Goal: Task Accomplishment & Management: Use online tool/utility

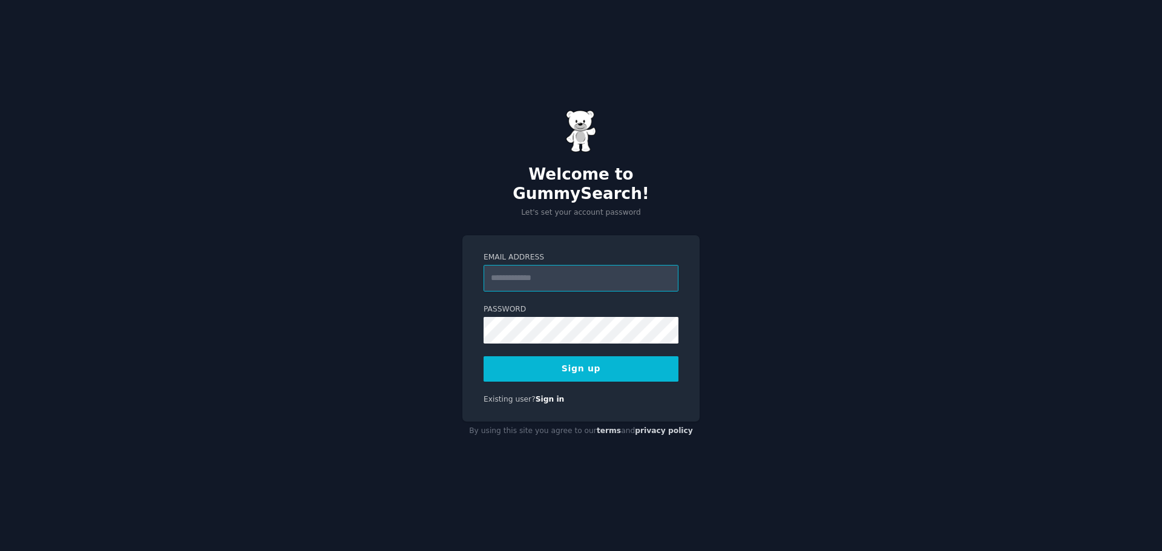
click at [556, 272] on input "Email Address" at bounding box center [581, 278] width 195 height 27
type input "**********"
click at [484, 356] on button "Sign up" at bounding box center [581, 368] width 195 height 25
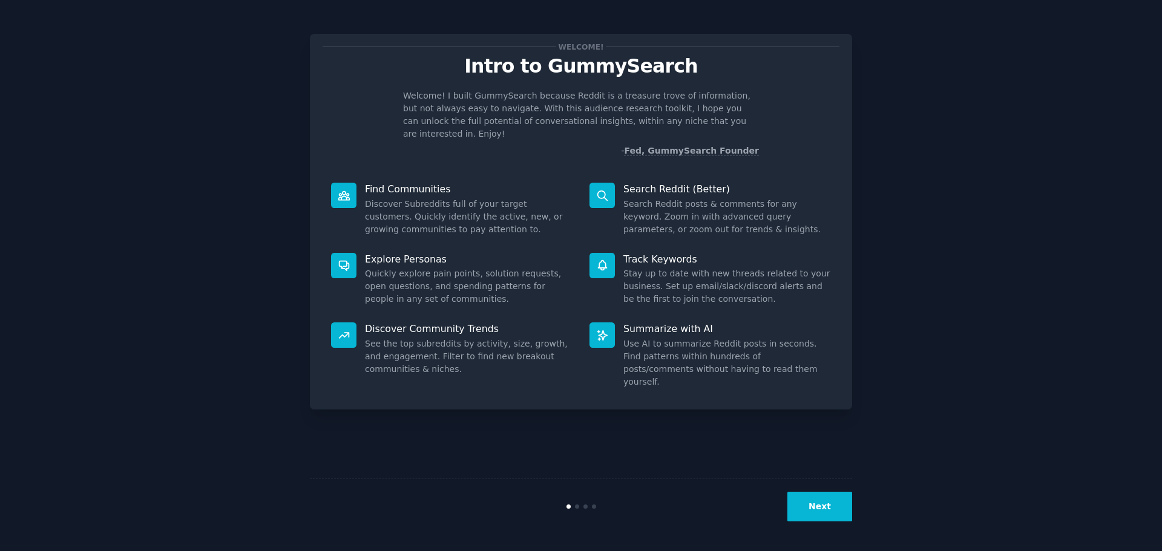
click at [835, 513] on button "Next" at bounding box center [819, 507] width 65 height 30
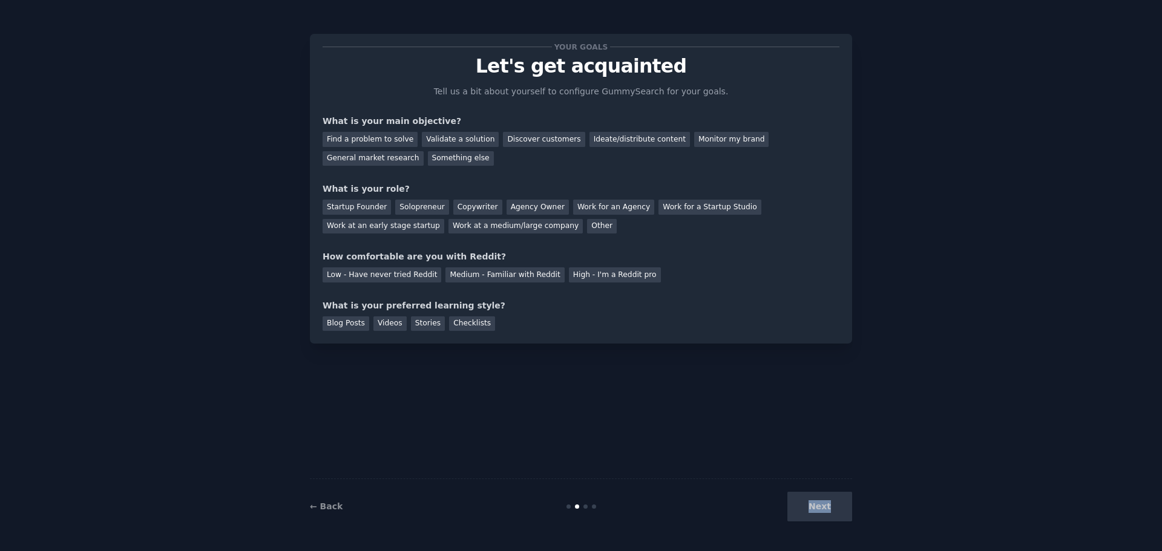
click at [835, 513] on div "Next" at bounding box center [761, 507] width 181 height 30
click at [375, 140] on div "Find a problem to solve" at bounding box center [370, 139] width 95 height 15
click at [364, 210] on div "Startup Founder" at bounding box center [357, 207] width 68 height 15
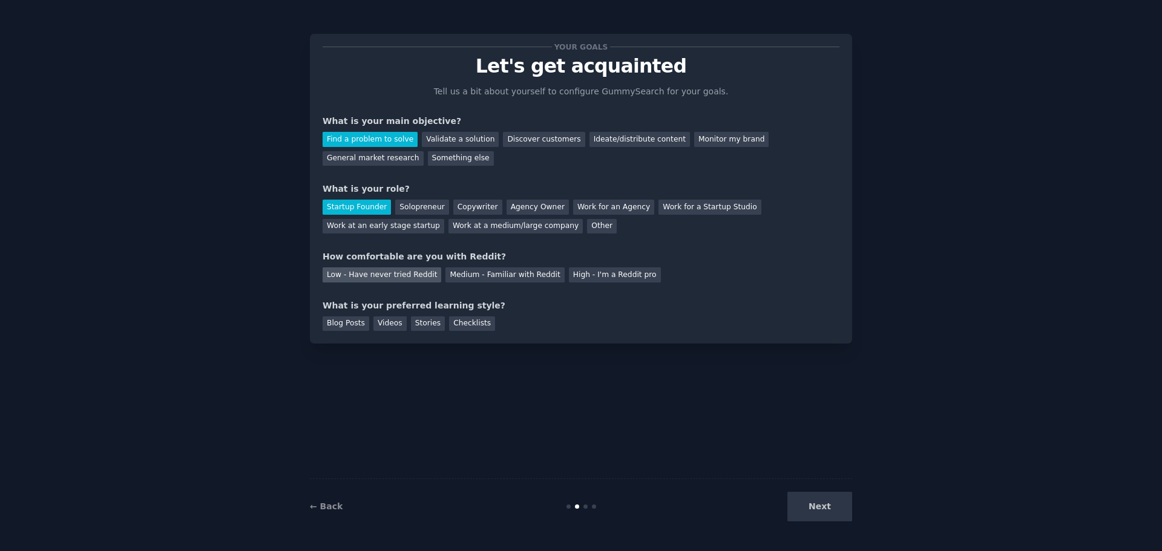
click at [376, 278] on div "Low - Have never tried Reddit" at bounding box center [382, 275] width 119 height 15
click at [377, 323] on div "Videos" at bounding box center [389, 324] width 33 height 15
click at [853, 504] on div "Your goals Let's get acquainted Tell us a bit about yourself to configure Gummy…" at bounding box center [581, 275] width 1128 height 517
click at [837, 506] on button "Next" at bounding box center [819, 507] width 65 height 30
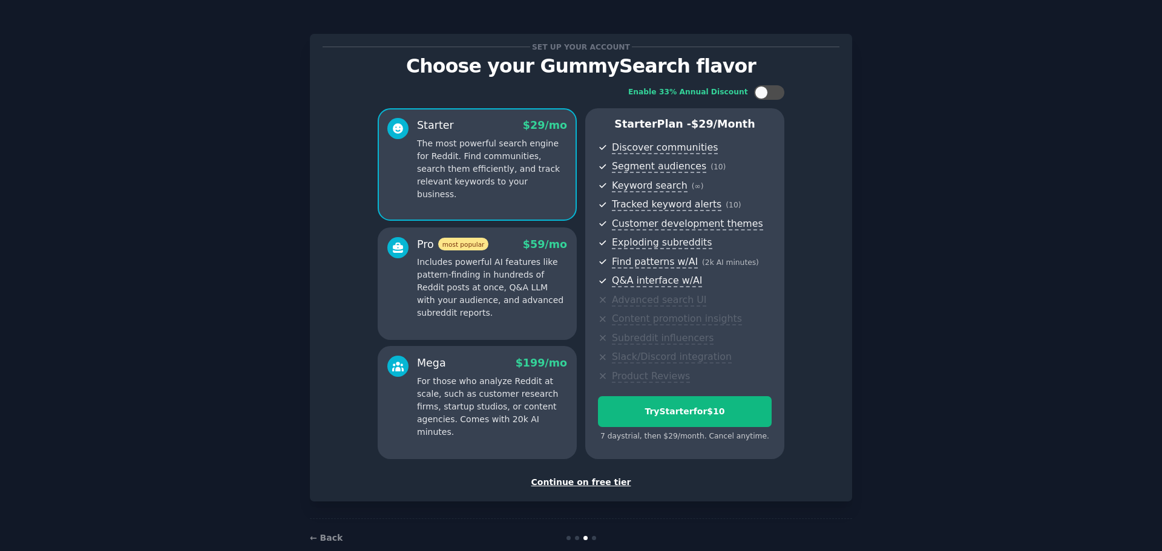
scroll to position [23, 0]
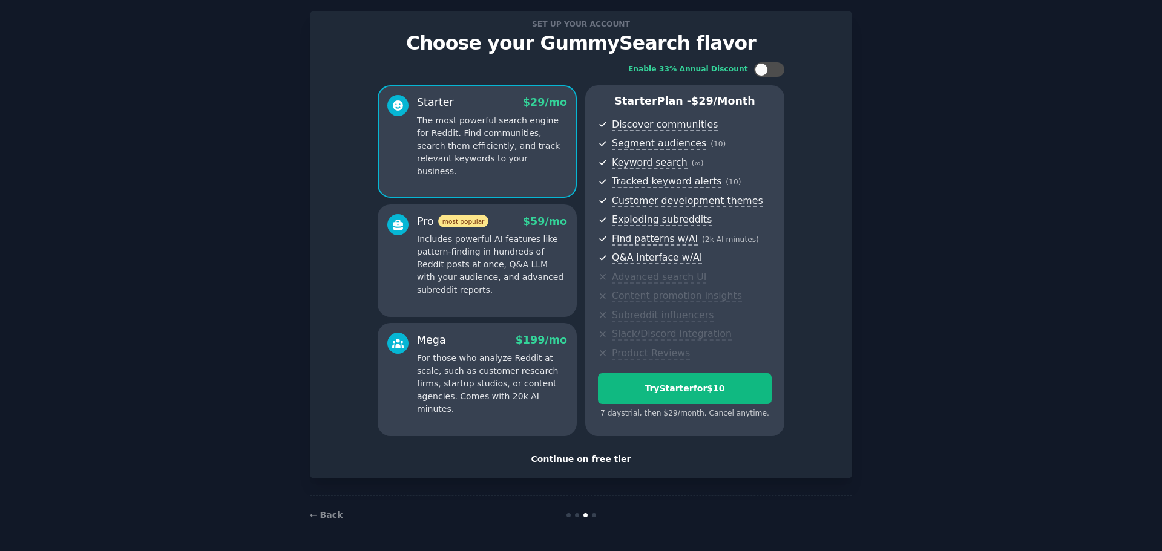
click at [585, 458] on div "Continue on free tier" at bounding box center [581, 459] width 517 height 13
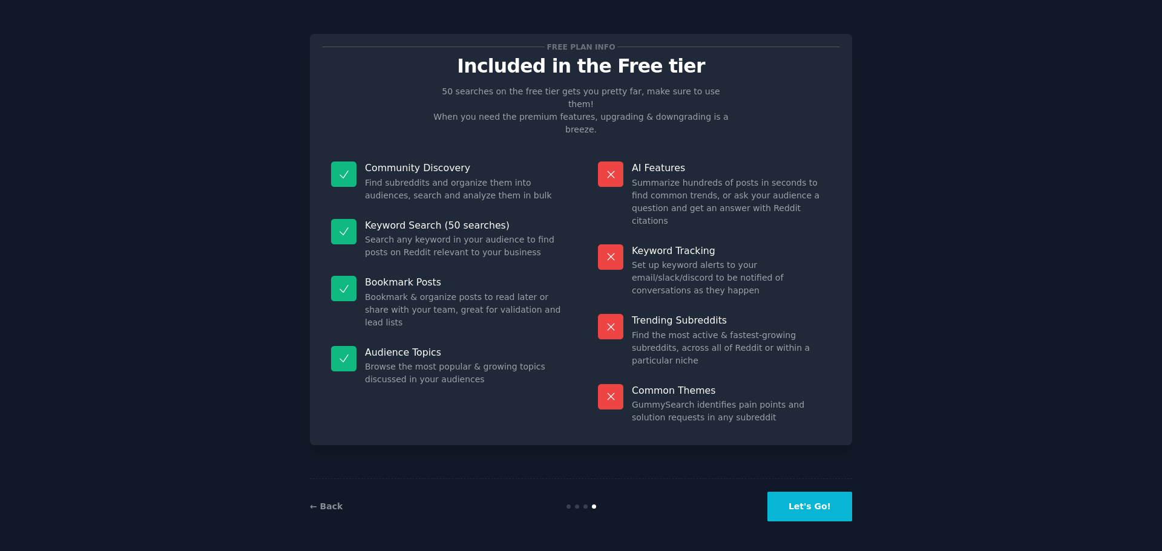
click at [801, 507] on button "Let's Go!" at bounding box center [809, 507] width 85 height 30
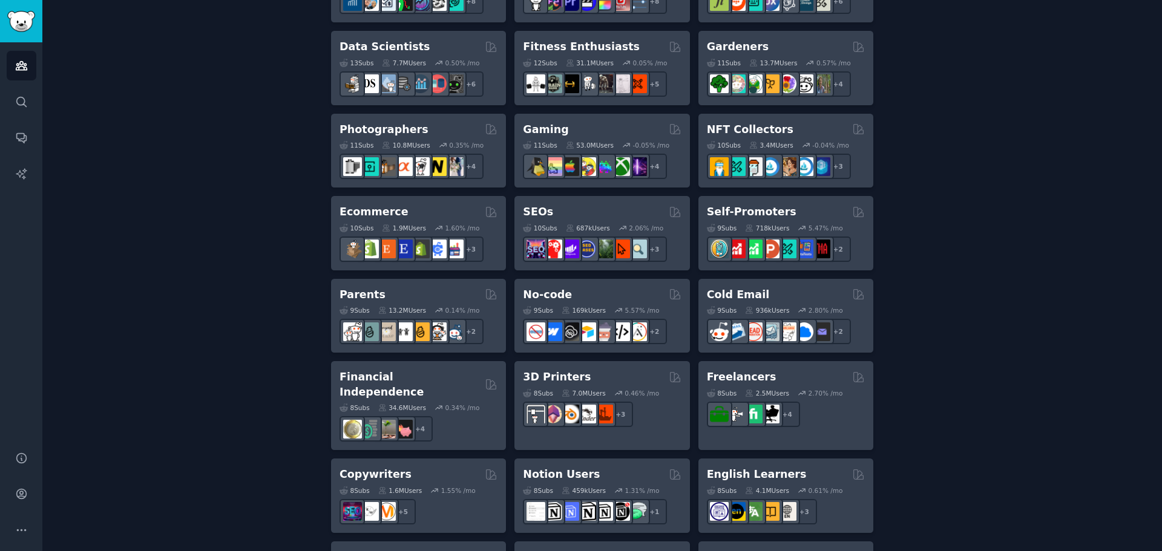
scroll to position [545, 0]
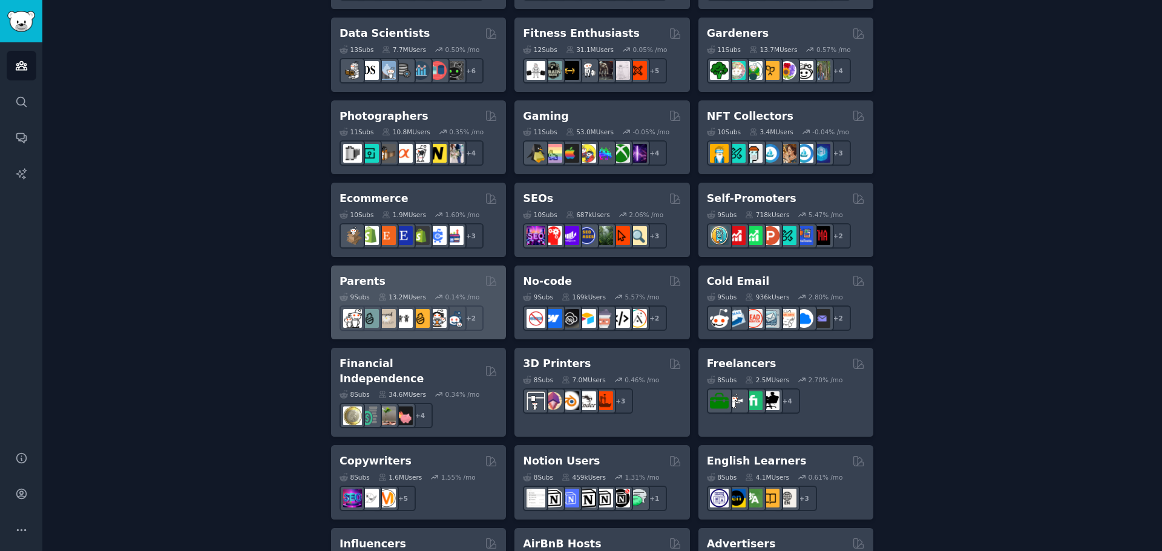
click at [404, 284] on div "Parents" at bounding box center [419, 281] width 158 height 15
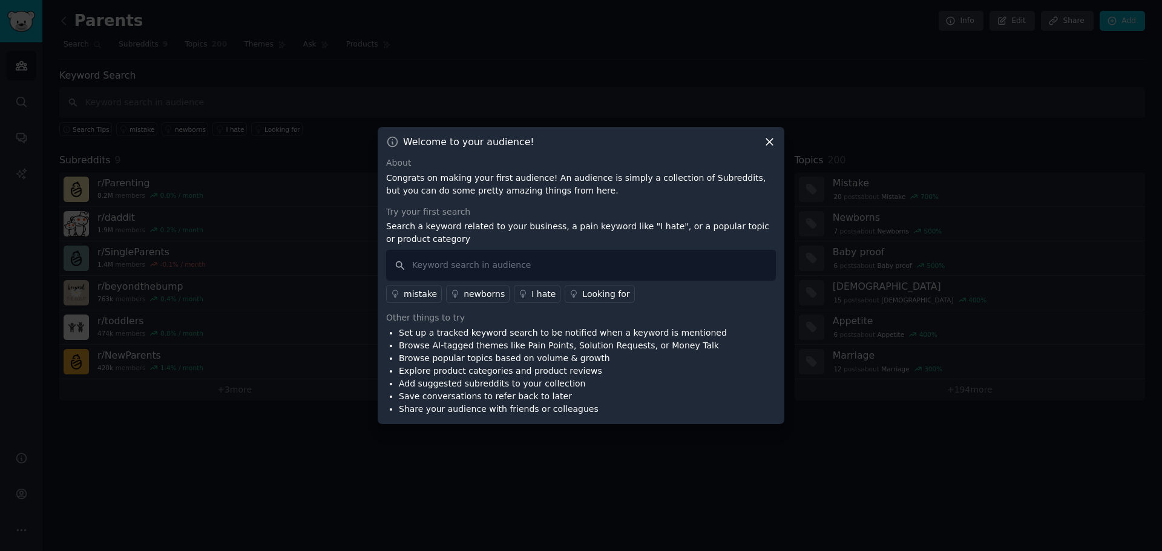
click at [766, 140] on icon at bounding box center [769, 142] width 13 height 13
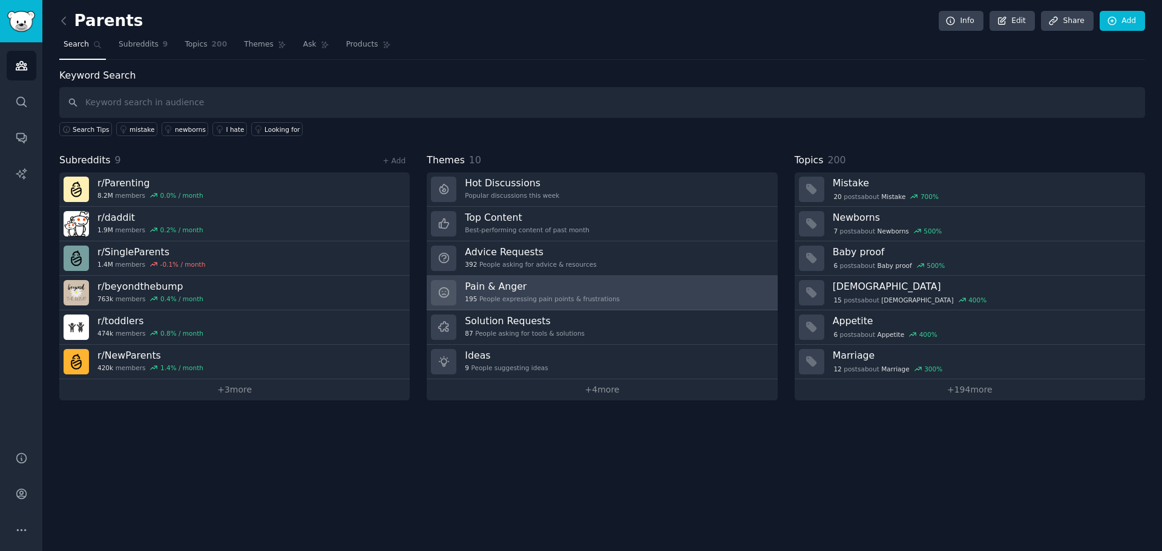
click at [520, 292] on h3 "Pain & Anger" at bounding box center [542, 286] width 155 height 13
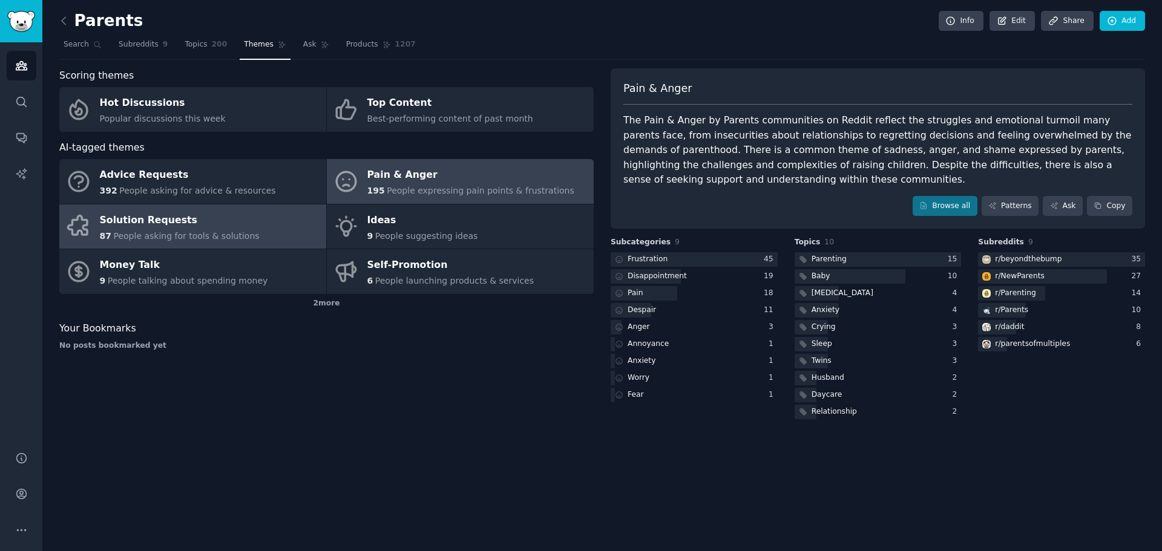
click at [220, 217] on div "Solution Requests" at bounding box center [180, 220] width 160 height 19
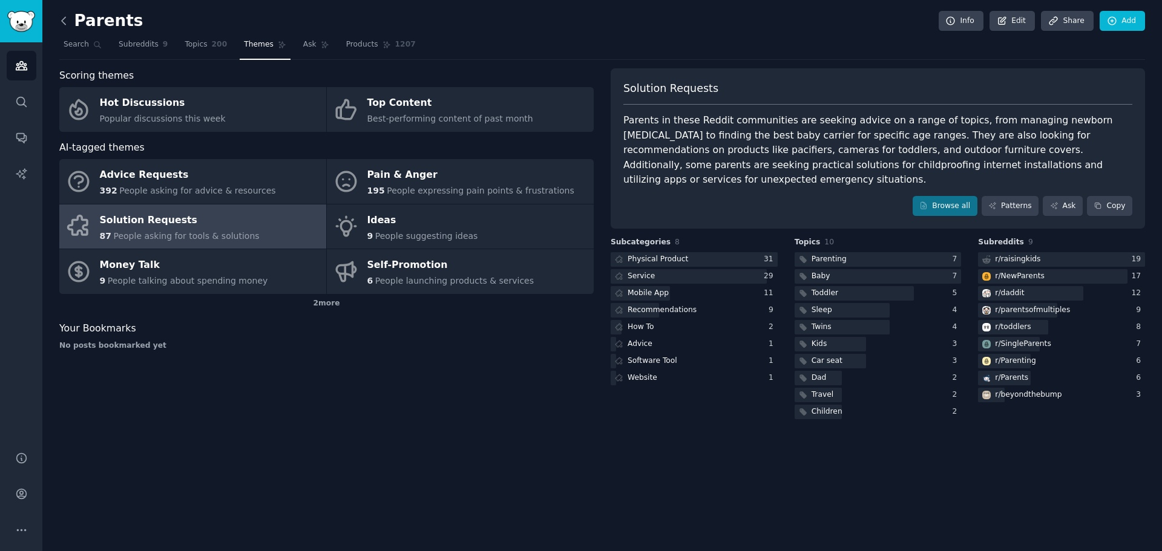
click at [67, 24] on icon at bounding box center [63, 21] width 13 height 13
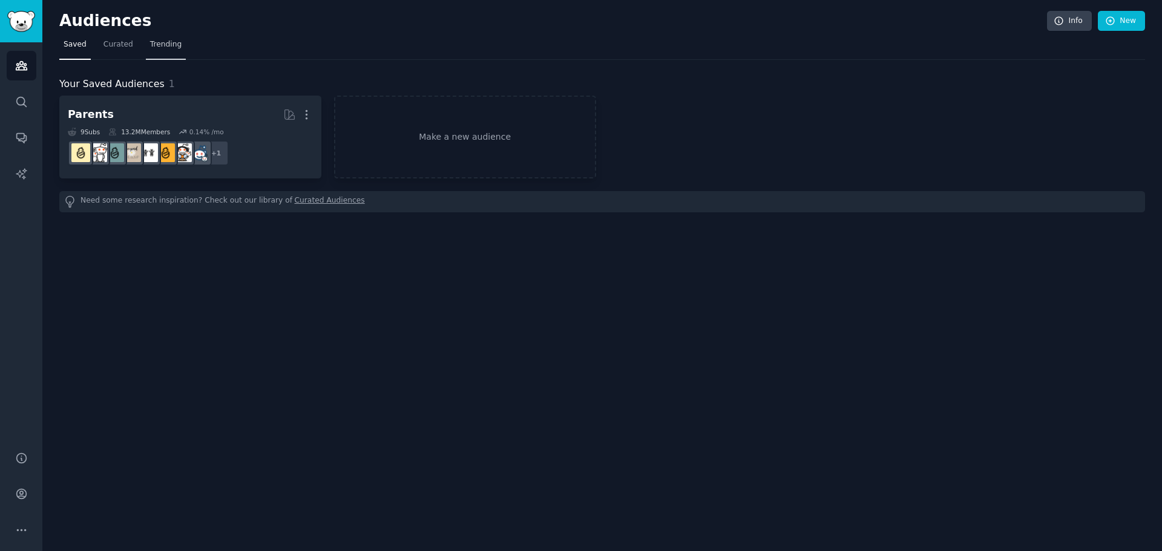
click at [159, 38] on link "Trending" at bounding box center [166, 47] width 40 height 25
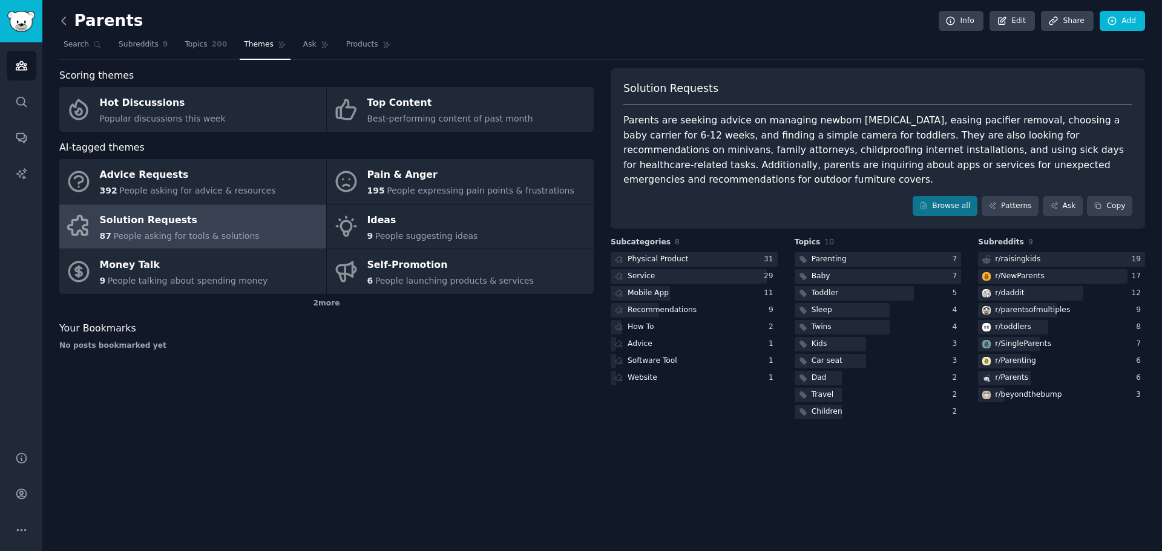
click at [66, 22] on icon at bounding box center [63, 21] width 13 height 13
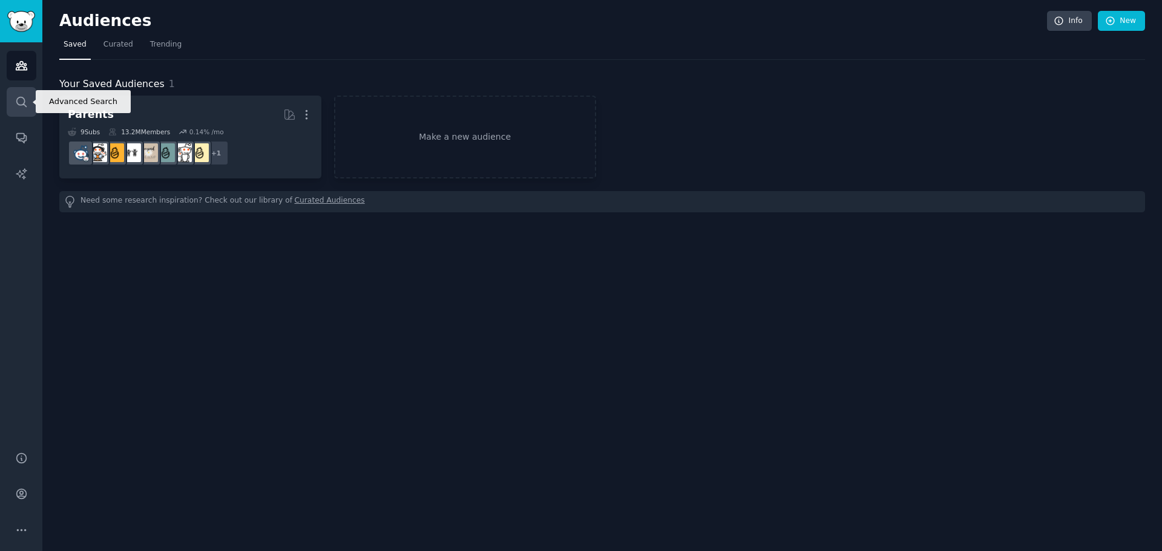
click at [23, 103] on icon "Sidebar" at bounding box center [21, 102] width 10 height 10
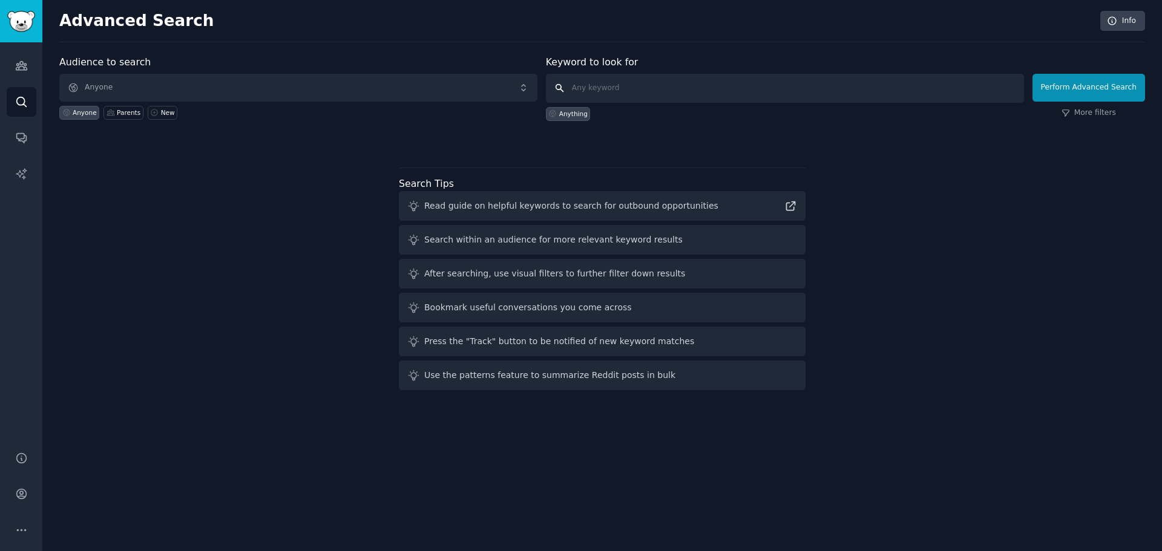
click at [611, 94] on input "text" at bounding box center [785, 88] width 478 height 29
type input "homeschool"
click button "Perform Advanced Search" at bounding box center [1089, 88] width 113 height 28
